Goal: Transaction & Acquisition: Purchase product/service

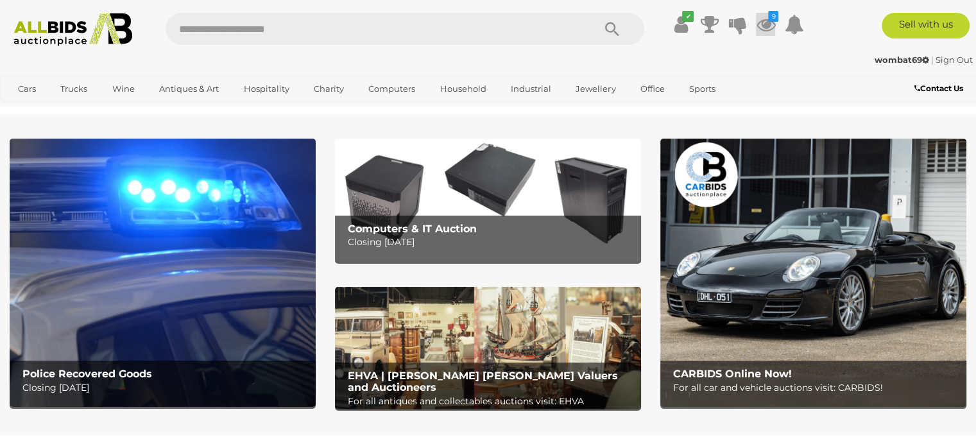
click at [766, 23] on icon at bounding box center [765, 24] width 19 height 23
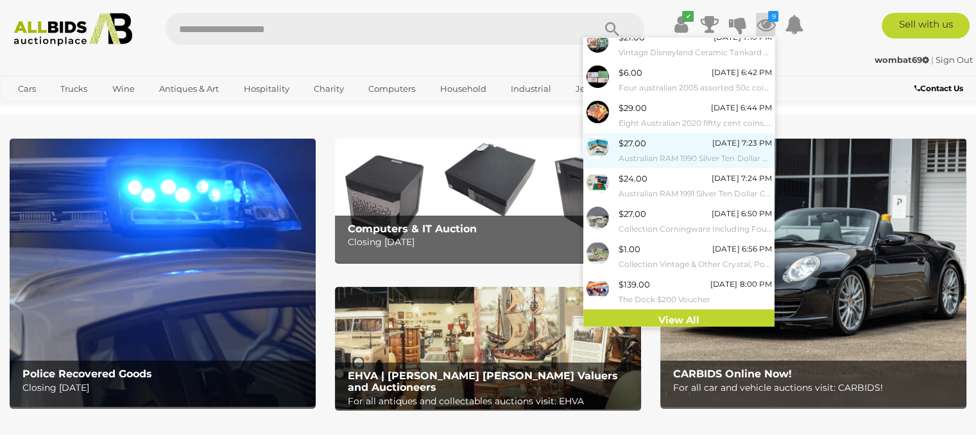
scroll to position [83, 0]
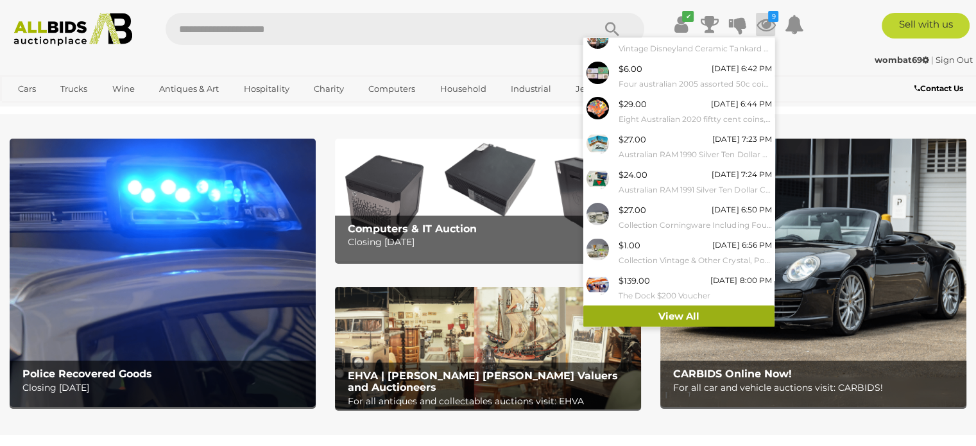
click at [647, 313] on link "View All" at bounding box center [678, 316] width 191 height 22
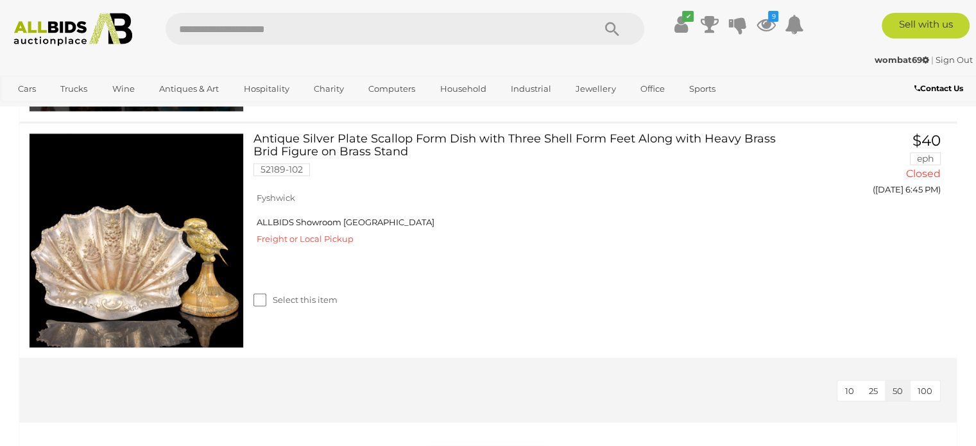
scroll to position [2181, 0]
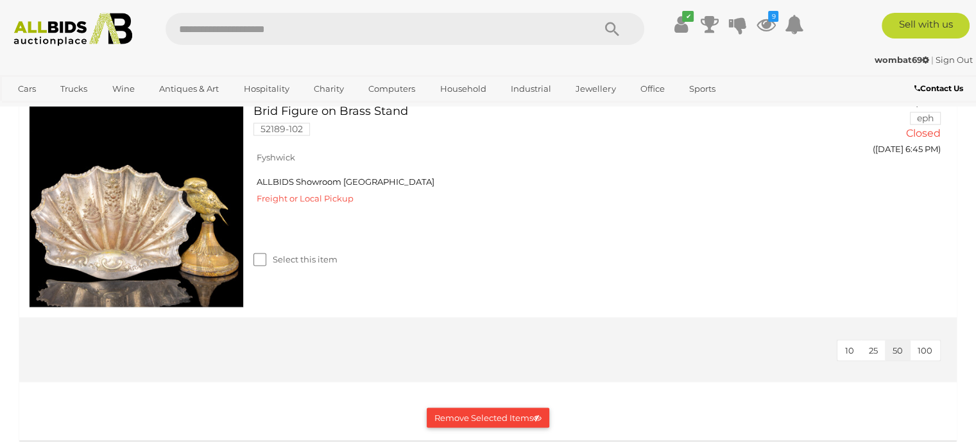
click at [437, 415] on button "Remove Selected Items" at bounding box center [488, 417] width 123 height 20
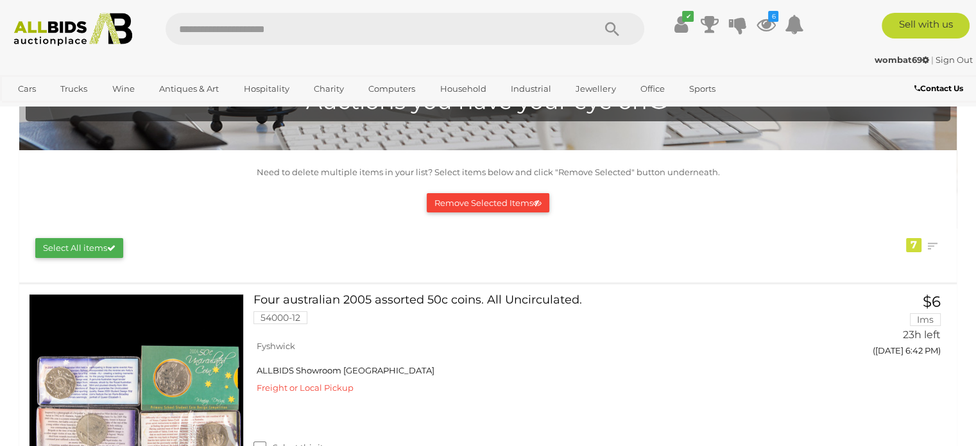
scroll to position [0, 0]
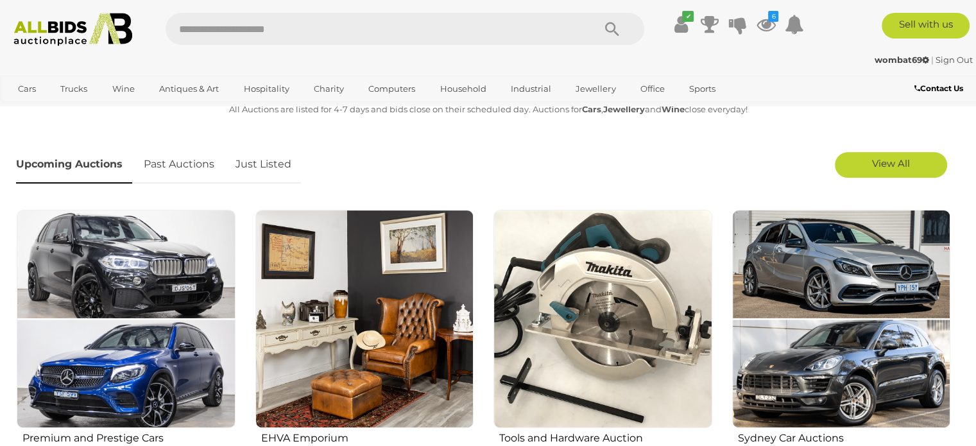
scroll to position [385, 0]
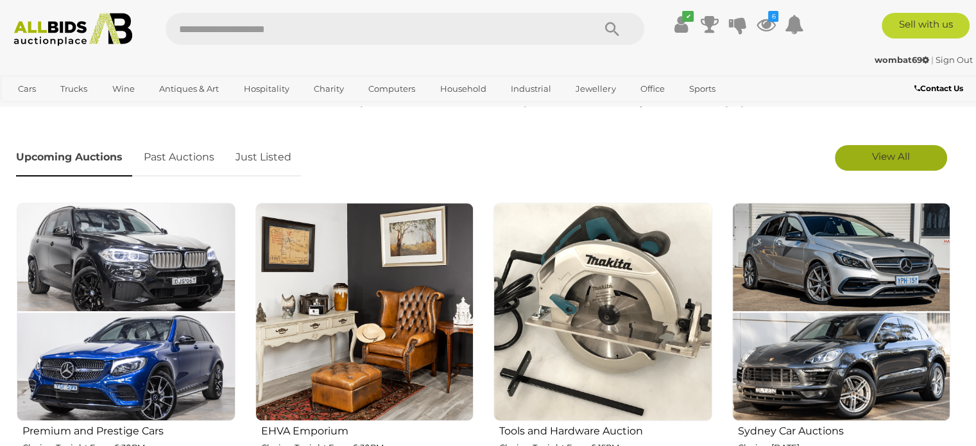
click at [873, 164] on link "View All" at bounding box center [891, 158] width 112 height 26
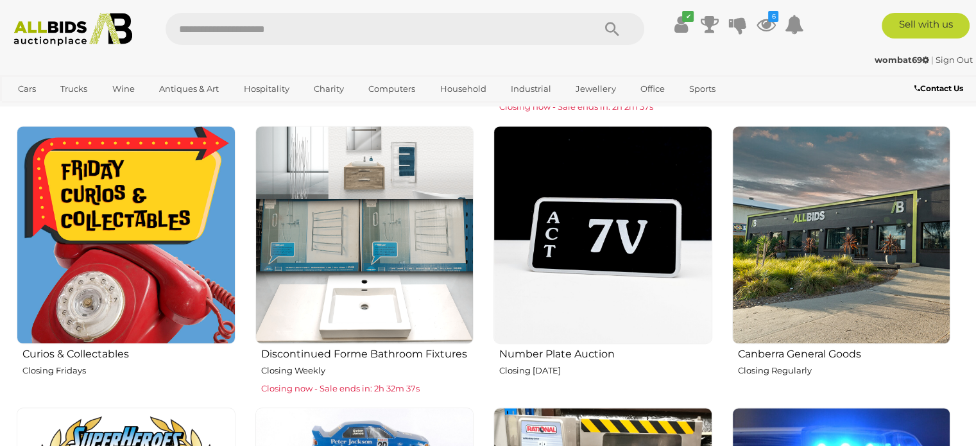
scroll to position [1027, 0]
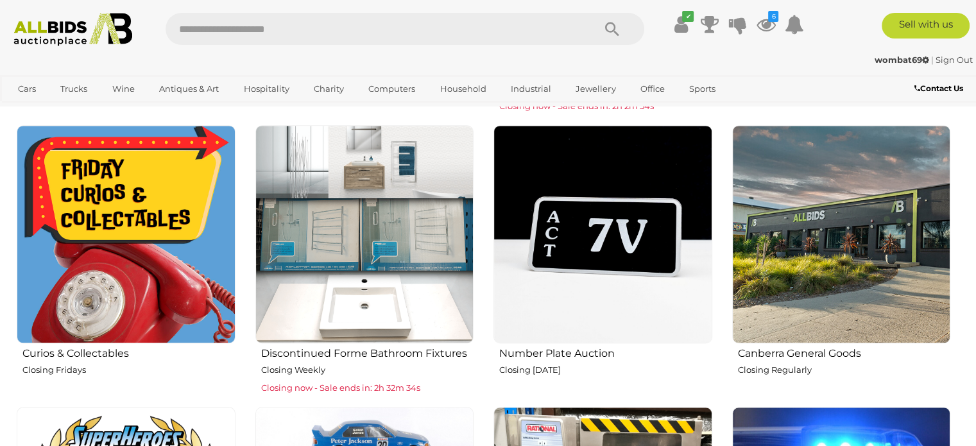
click at [160, 212] on img at bounding box center [126, 234] width 219 height 219
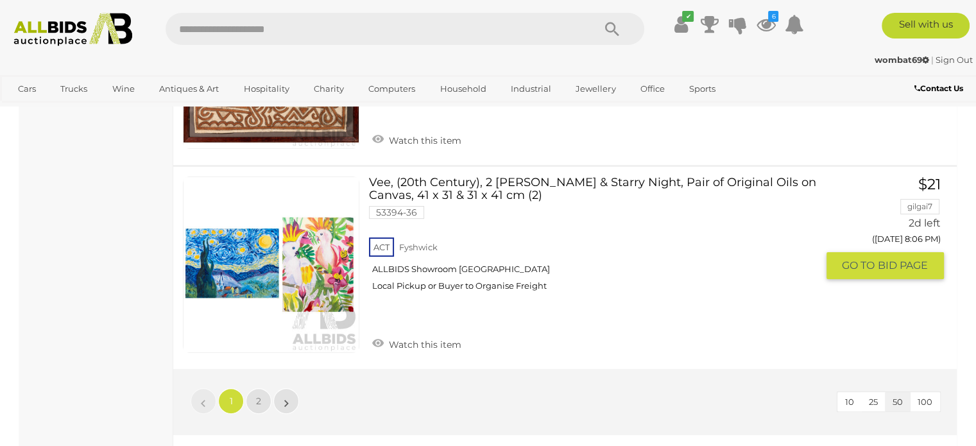
scroll to position [10009, 0]
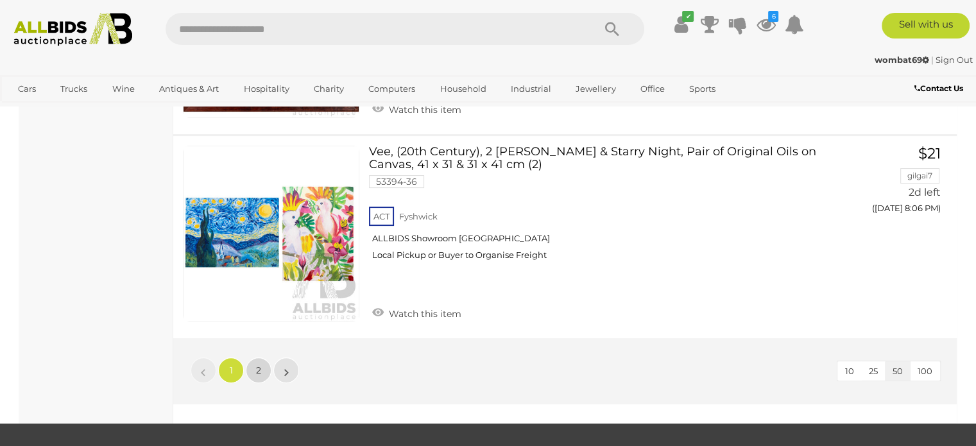
click at [257, 364] on span "2" at bounding box center [258, 370] width 5 height 12
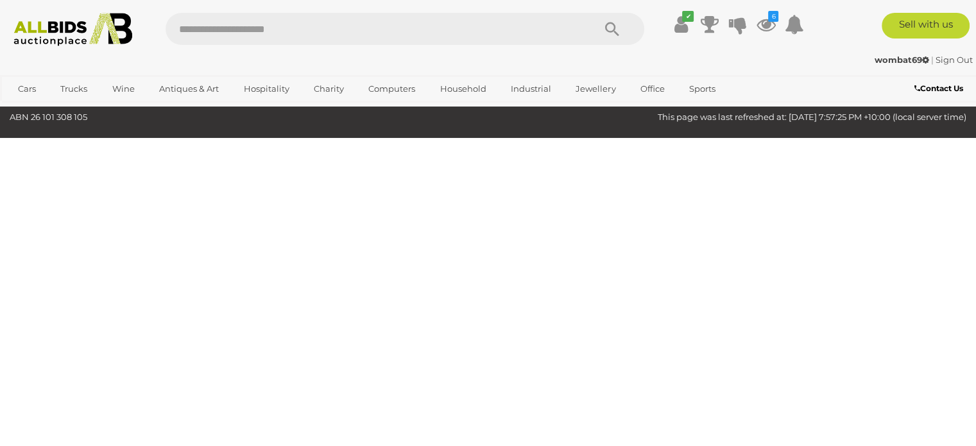
scroll to position [65, 0]
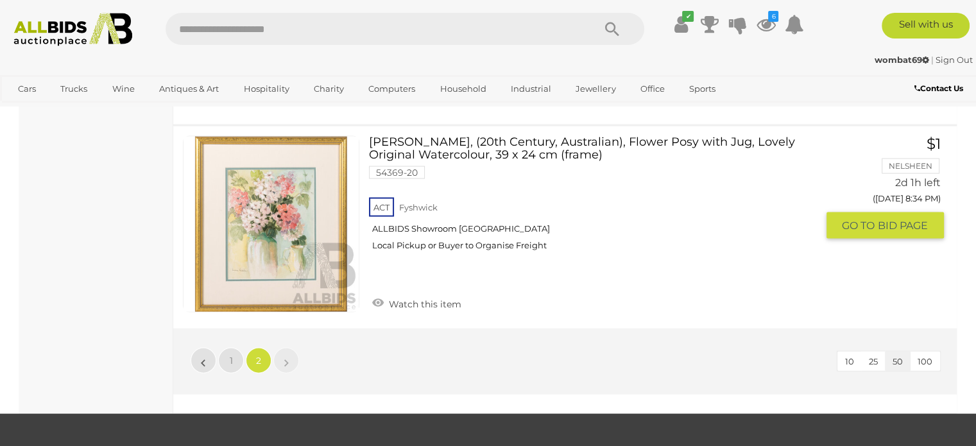
scroll to position [2760, 0]
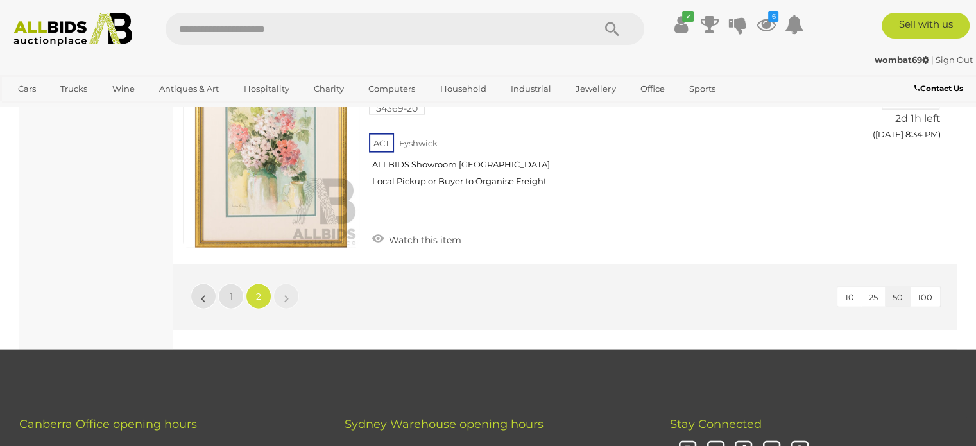
click at [64, 28] on img at bounding box center [73, 29] width 132 height 33
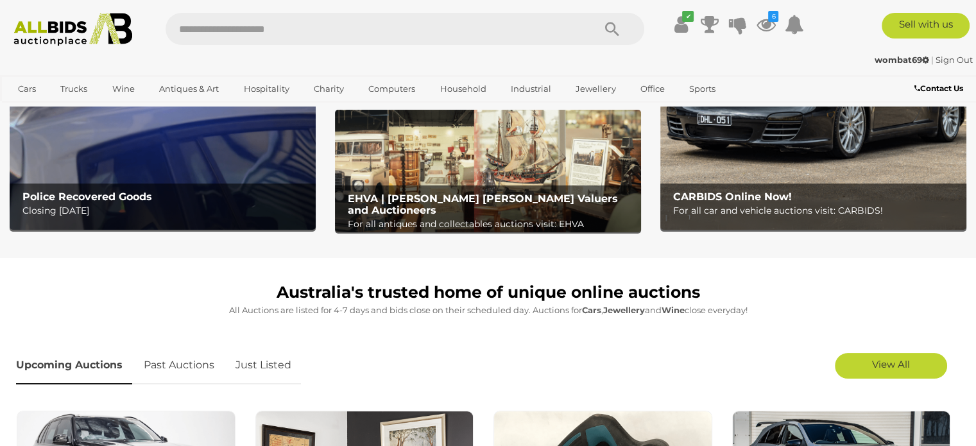
scroll to position [321, 0]
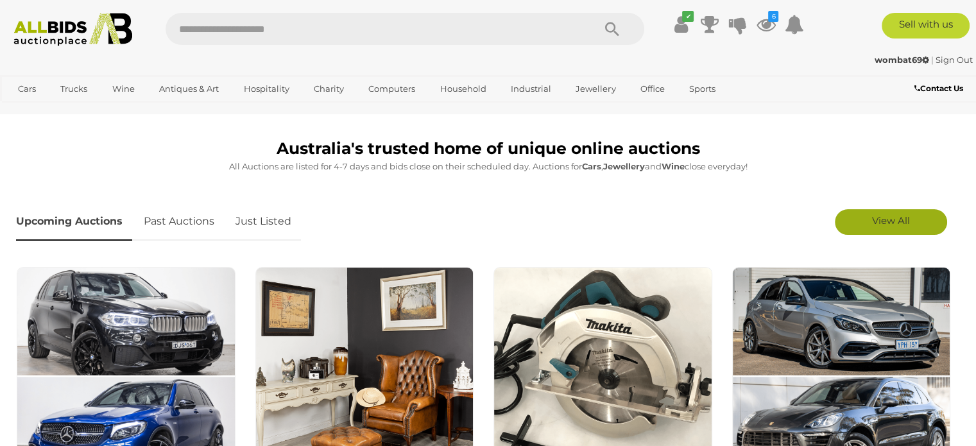
click at [853, 225] on link "View All" at bounding box center [891, 222] width 112 height 26
click at [862, 218] on link "Hide" at bounding box center [891, 222] width 112 height 26
click at [862, 218] on link "View All" at bounding box center [891, 222] width 112 height 26
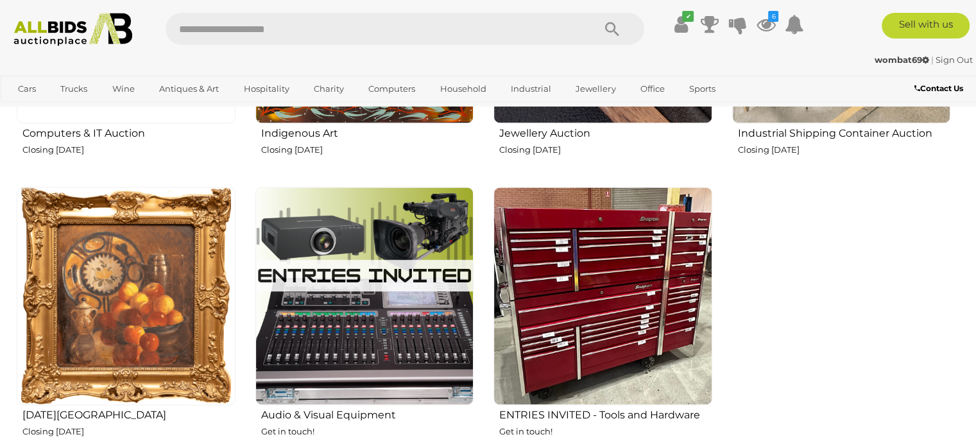
scroll to position [1861, 0]
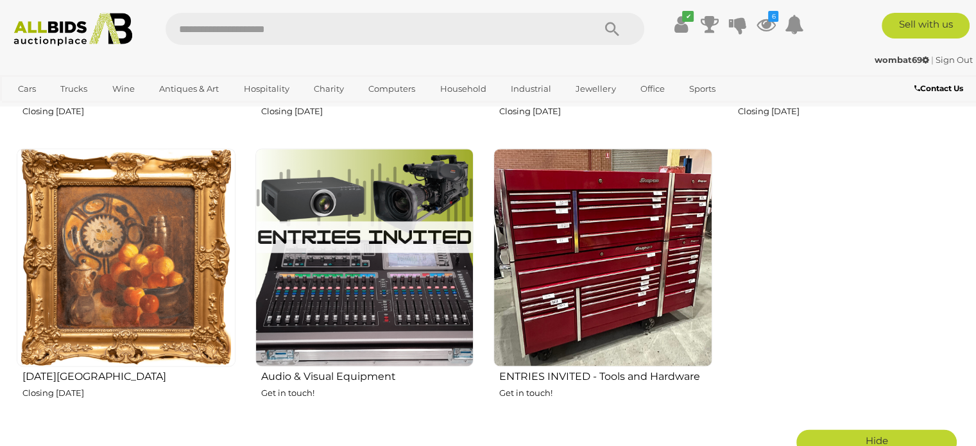
click at [114, 246] on img at bounding box center [126, 257] width 219 height 219
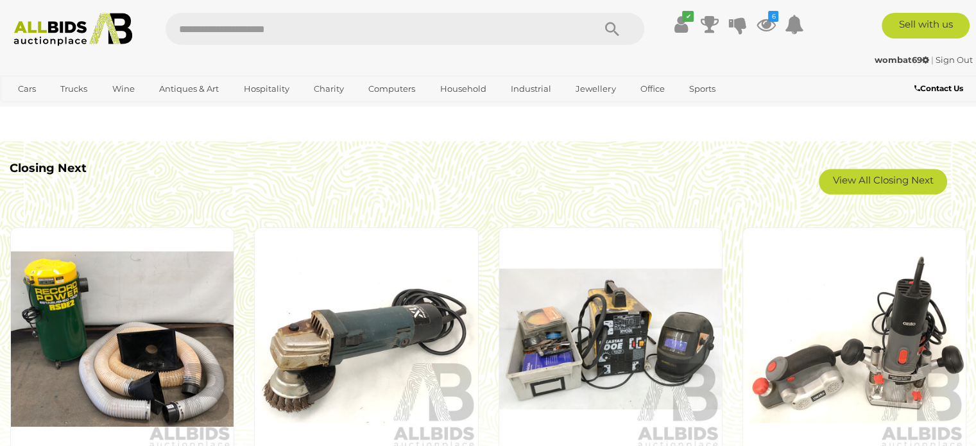
scroll to position [1091, 0]
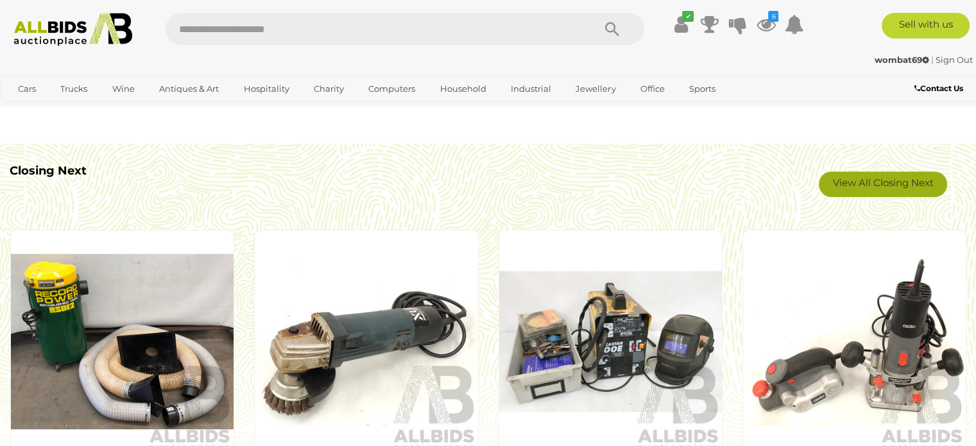
click at [837, 175] on link "View All Closing Next" at bounding box center [883, 184] width 128 height 26
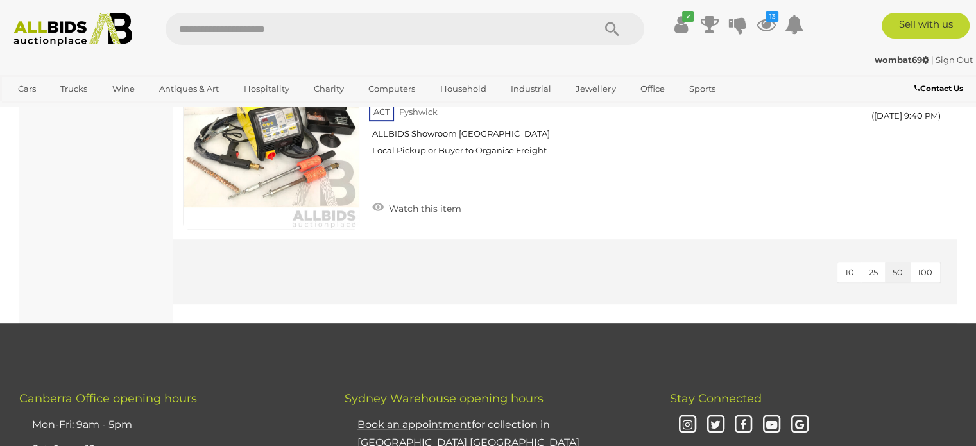
scroll to position [5518, 0]
